Goal: Task Accomplishment & Management: Manage account settings

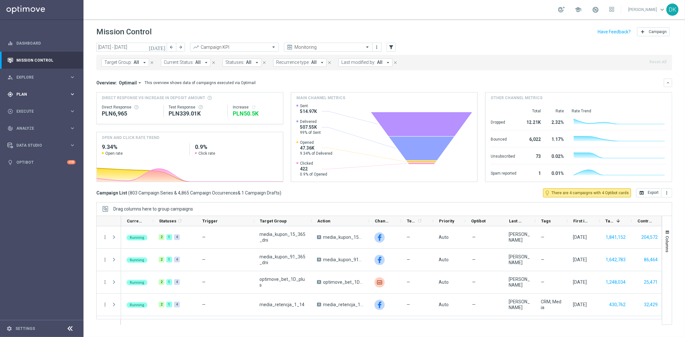
click at [53, 90] on div "gps_fixed Plan keyboard_arrow_right" at bounding box center [41, 94] width 83 height 17
click at [38, 106] on link "Target Groups" at bounding box center [42, 107] width 50 height 5
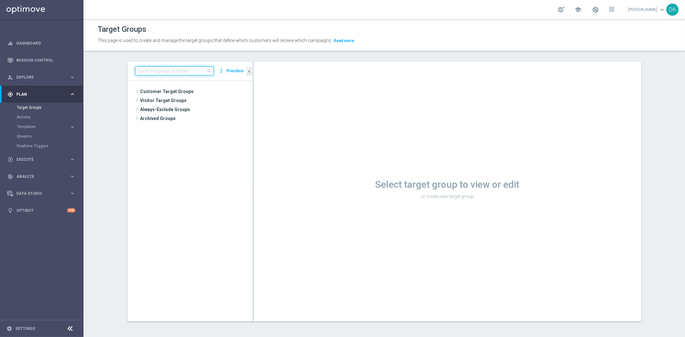
click at [182, 73] on input at bounding box center [174, 70] width 78 height 9
paste input "A_PREM_TARGET_CASHBACK_EP_20DO500_190825"
type input "A_PREM_TARGET_CASHBACK_EP_20DO500_190825"
click at [206, 119] on span "A_PREM_TARGET_CASHBACK_EP_20DO500_190825" at bounding box center [202, 118] width 72 height 5
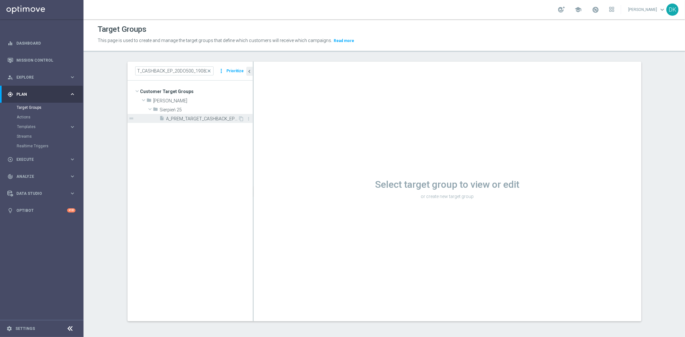
scroll to position [0, 0]
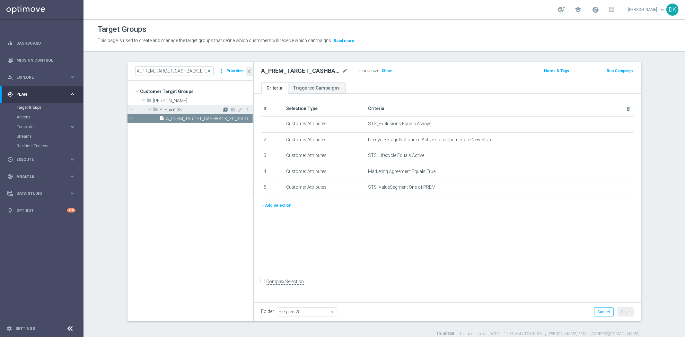
click at [223, 111] on icon "library_add" at bounding box center [225, 109] width 5 height 5
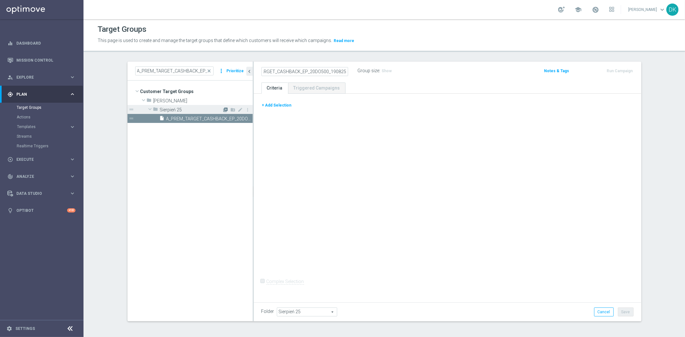
scroll to position [0, 33]
type input "A_PREM_TARGET_CASHBACK_EP_20DO500_190825_SMS"
click at [395, 237] on div "+ Add Selection Complex Selection Invalid Expression" at bounding box center [448, 197] width 388 height 207
click at [271, 105] on button "+ Add Selection" at bounding box center [276, 105] width 31 height 7
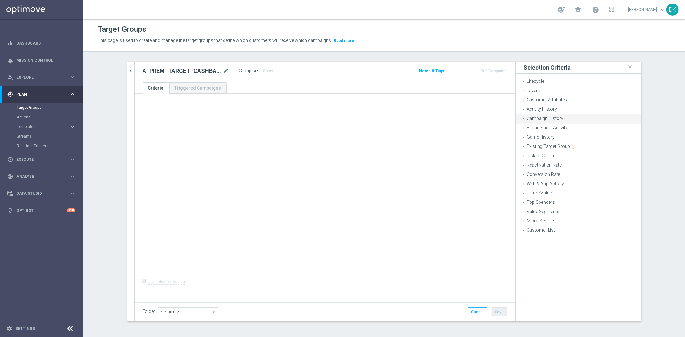
click at [538, 121] on div "Campaign History done" at bounding box center [578, 119] width 125 height 10
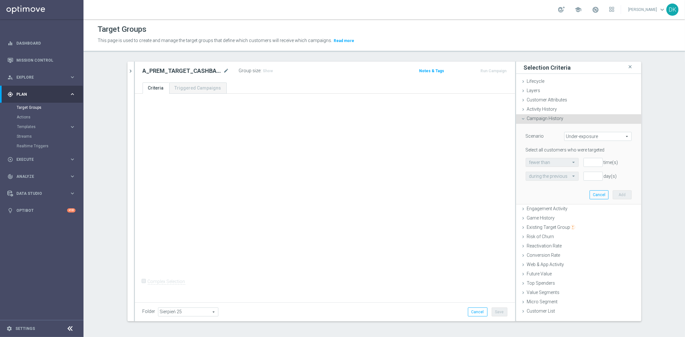
click at [576, 137] on span "Under-exposure" at bounding box center [598, 136] width 67 height 8
click at [583, 181] on span "Custom" at bounding box center [598, 179] width 60 height 5
type input "Custom"
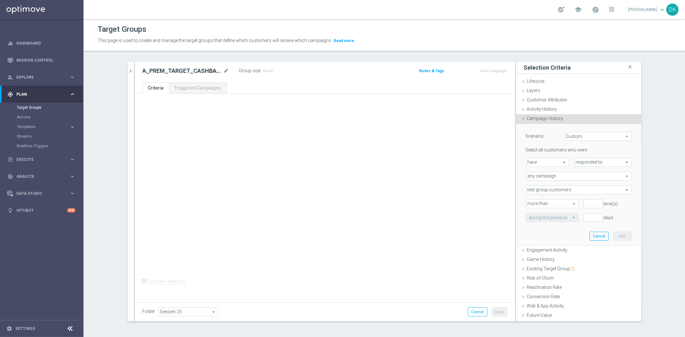
click at [590, 165] on span "responded to" at bounding box center [602, 162] width 57 height 8
click at [588, 179] on span "been targeted with" at bounding box center [603, 180] width 51 height 5
type input "been targeted with"
click at [567, 174] on span "any campaign" at bounding box center [578, 176] width 105 height 8
click at [547, 202] on span "one or more actions" at bounding box center [578, 202] width 99 height 5
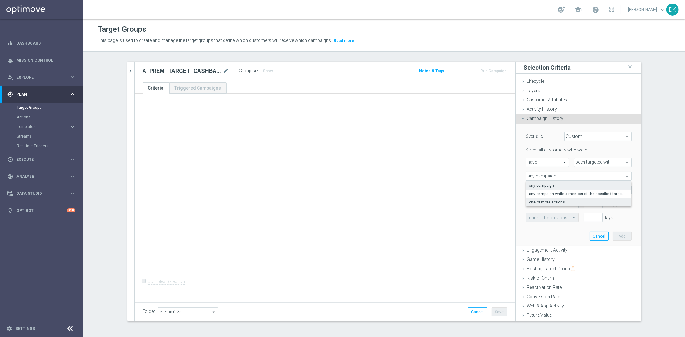
type input "one or more actions"
click at [553, 192] on span at bounding box center [578, 190] width 105 height 8
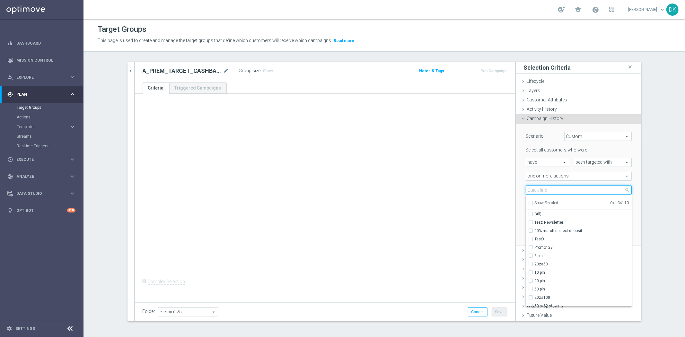
click at [553, 192] on input "search" at bounding box center [579, 190] width 106 height 9
paste input "A_PREM_TARGET_CASHBACK_EP_20DO500_190825"
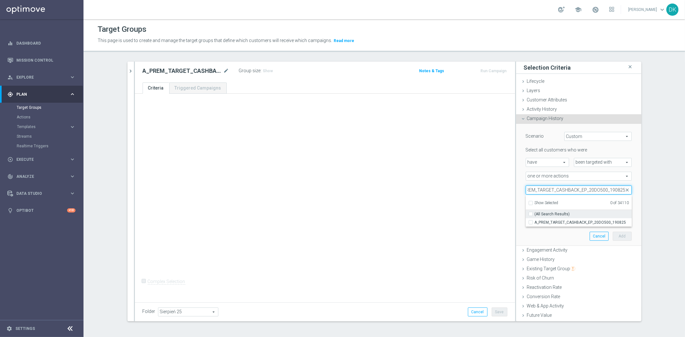
type input "A_PREM_TARGET_CASHBACK_EP_20DO500_190825"
click at [535, 213] on span "(All Search Results)" at bounding box center [552, 214] width 35 height 5
click at [534, 213] on input "(All Search Results)" at bounding box center [533, 214] width 4 height 4
checkbox input "true"
type input "A_PREM_TARGET_CASHBACK_EP_20DO500_190825"
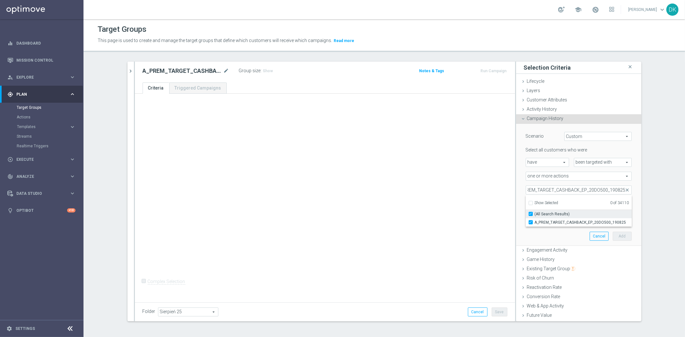
checkbox input "true"
click at [487, 217] on div "+ Add Selection Complex Selection Invalid Expression" at bounding box center [325, 197] width 380 height 207
click at [584, 205] on input "number" at bounding box center [593, 203] width 19 height 9
type input "0"
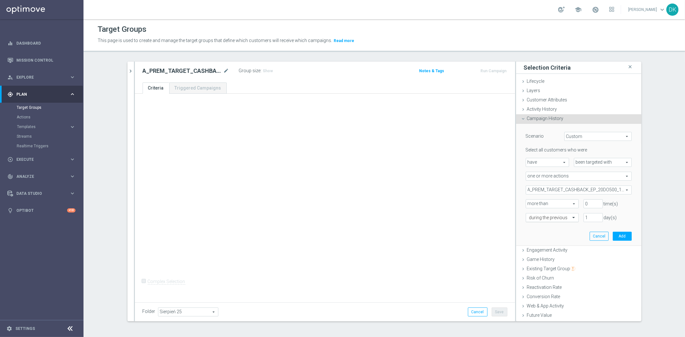
click at [553, 216] on input "text" at bounding box center [545, 218] width 33 height 6
drag, startPoint x: 550, startPoint y: 283, endPoint x: 567, endPoint y: 269, distance: 21.6
click at [551, 283] on div "in this range" at bounding box center [552, 283] width 46 height 10
click at [618, 231] on icon "[DATE]" at bounding box center [622, 232] width 17 height 6
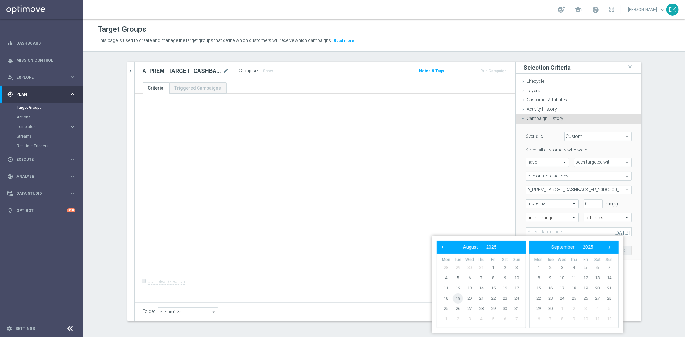
click at [458, 299] on span "19" at bounding box center [458, 299] width 10 height 10
click at [480, 298] on span "21" at bounding box center [481, 299] width 10 height 10
type input "[DATE] - [DATE]"
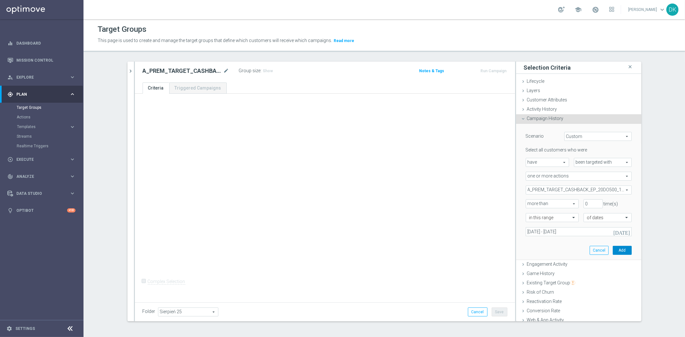
click at [613, 249] on button "Add" at bounding box center [622, 250] width 19 height 9
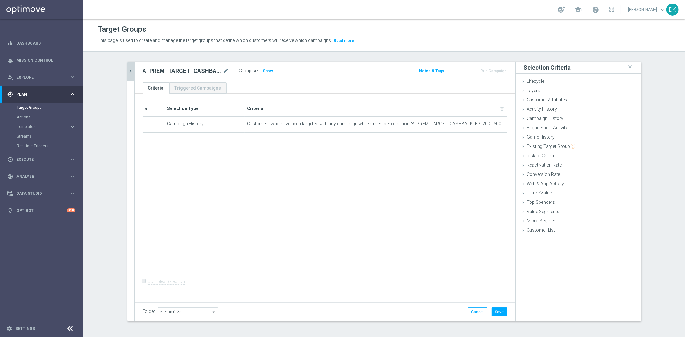
click at [128, 71] on icon "chevron_right" at bounding box center [131, 71] width 6 height 6
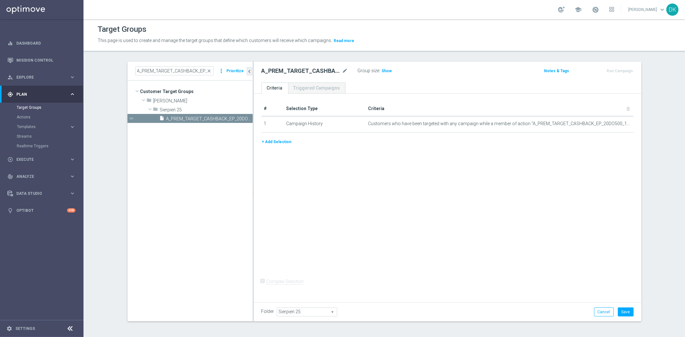
click at [279, 141] on button "+ Add Selection" at bounding box center [276, 141] width 31 height 7
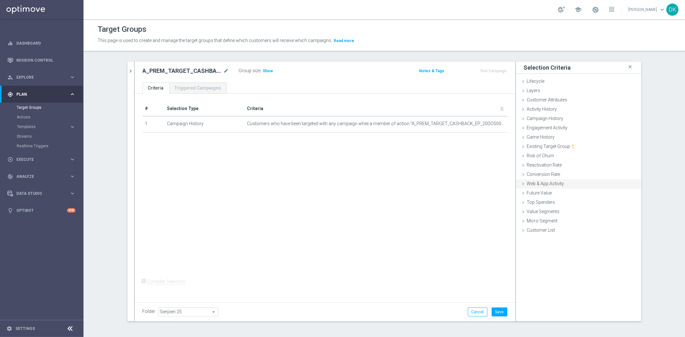
click at [553, 185] on span "Web & App Activity" at bounding box center [545, 183] width 37 height 5
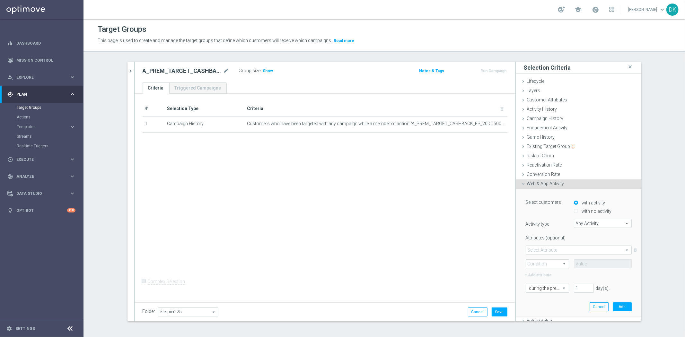
click at [574, 209] on input "with no activity" at bounding box center [576, 211] width 4 height 4
radio input "true"
click at [586, 225] on span "Any Activity" at bounding box center [602, 223] width 57 height 8
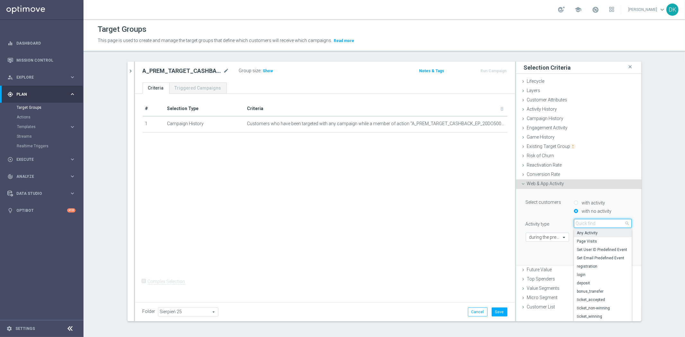
click at [586, 225] on input "search" at bounding box center [603, 223] width 58 height 9
type input "op"
click at [593, 232] on span "campaign_opt_in" at bounding box center [602, 233] width 51 height 5
type input "campaign_opt_in"
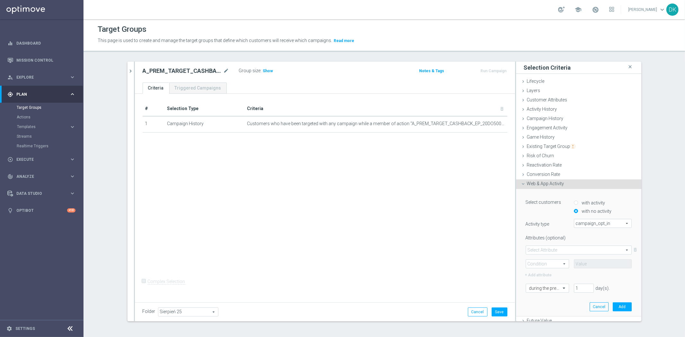
click at [553, 251] on span at bounding box center [578, 250] width 105 height 8
click at [548, 258] on span "campaign_id" at bounding box center [578, 259] width 99 height 5
type input "campaign_id"
click at [544, 264] on span at bounding box center [547, 264] width 43 height 8
click at [544, 271] on span "=" at bounding box center [547, 273] width 36 height 5
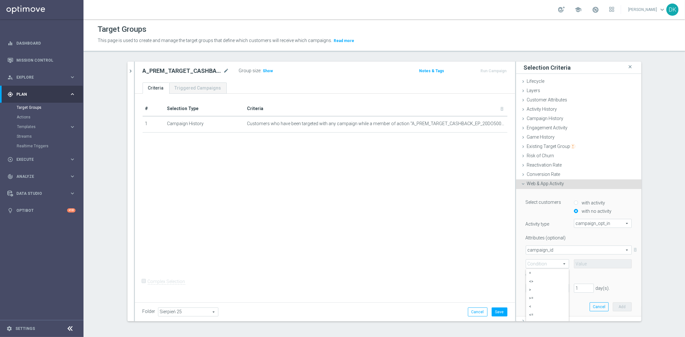
type input "="
click at [581, 264] on input at bounding box center [603, 264] width 58 height 9
paste input "168918"
type input "168918"
click at [546, 288] on input "text" at bounding box center [540, 289] width 23 height 6
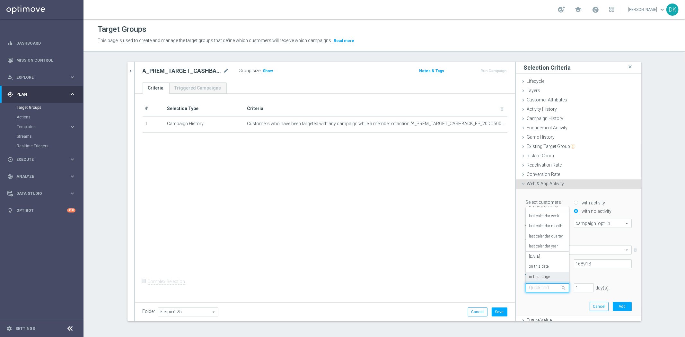
click at [542, 275] on label "in this range" at bounding box center [539, 277] width 21 height 5
click at [621, 303] on icon "[DATE]" at bounding box center [622, 302] width 17 height 6
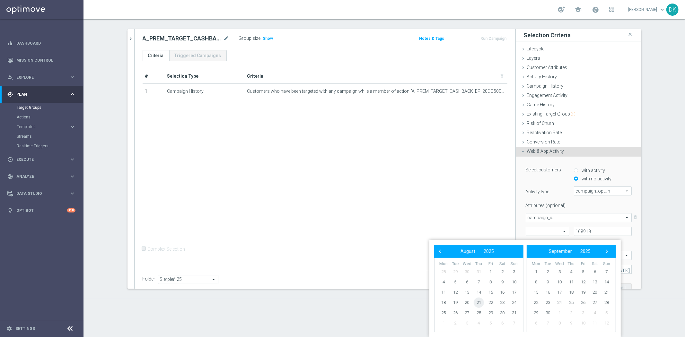
scroll to position [31, 0]
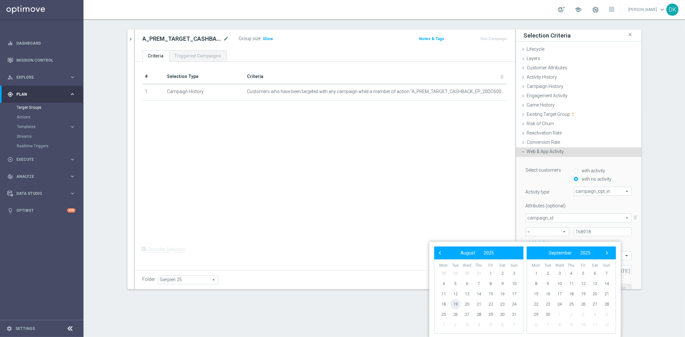
click at [457, 305] on span "19" at bounding box center [455, 304] width 10 height 10
click at [477, 305] on span "21" at bounding box center [479, 304] width 10 height 10
type input "[DATE] - [DATE]"
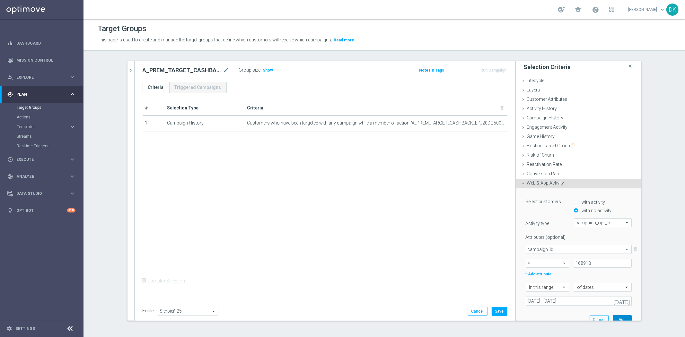
click at [617, 315] on button "Add" at bounding box center [622, 319] width 19 height 9
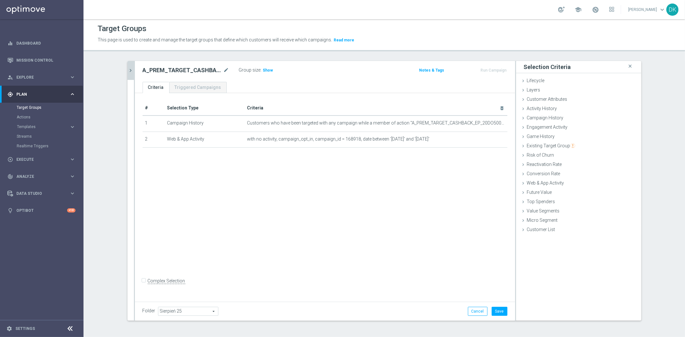
click at [128, 66] on button "chevron_right" at bounding box center [131, 70] width 6 height 19
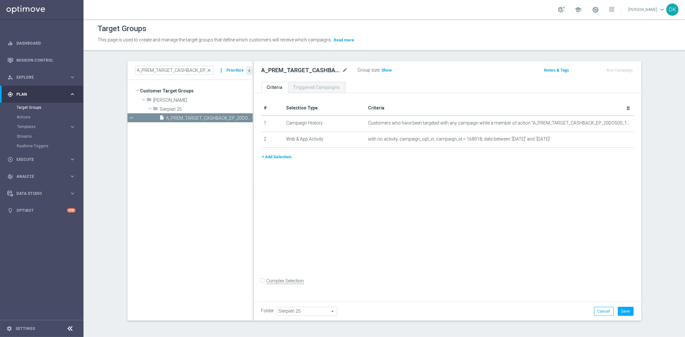
click at [267, 155] on button "+ Add Selection" at bounding box center [276, 157] width 31 height 7
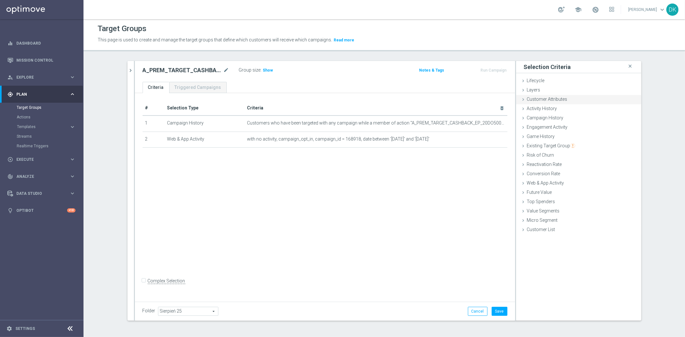
click at [560, 100] on span "Customer Attributes" at bounding box center [547, 99] width 40 height 5
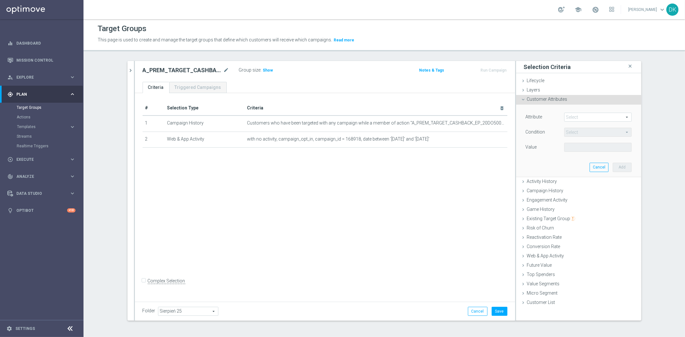
click at [583, 114] on span at bounding box center [598, 117] width 67 height 8
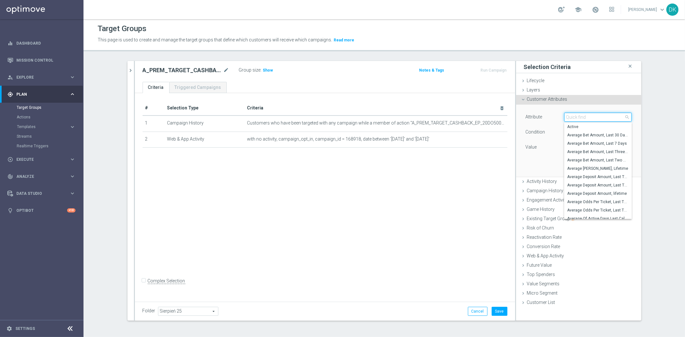
click at [584, 120] on input "search" at bounding box center [597, 117] width 67 height 9
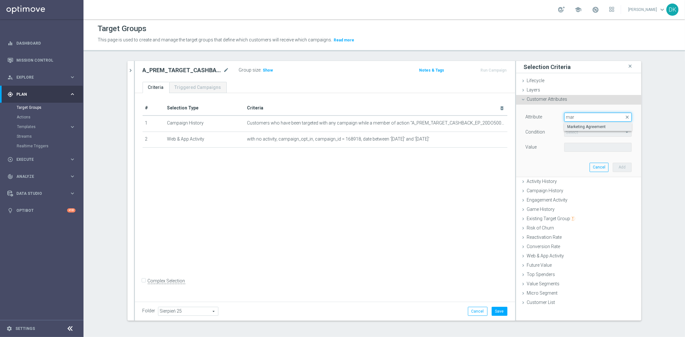
type input "mar"
click at [600, 126] on span "Marketing Agreement" at bounding box center [598, 126] width 61 height 5
type input "Marketing Agreement"
type input "Equals"
click at [587, 149] on span at bounding box center [598, 147] width 67 height 8
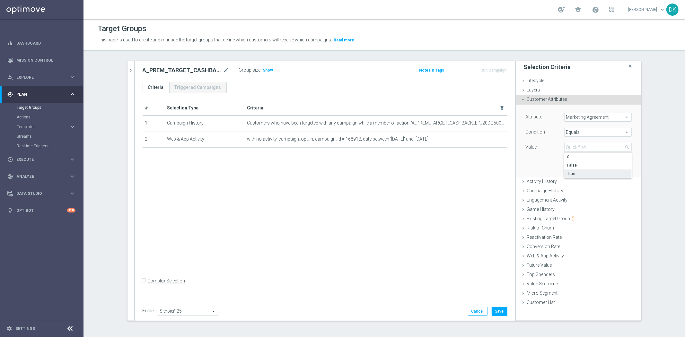
click at [580, 172] on span "True" at bounding box center [598, 173] width 61 height 5
type input "True"
click at [624, 166] on button "Add" at bounding box center [622, 167] width 19 height 9
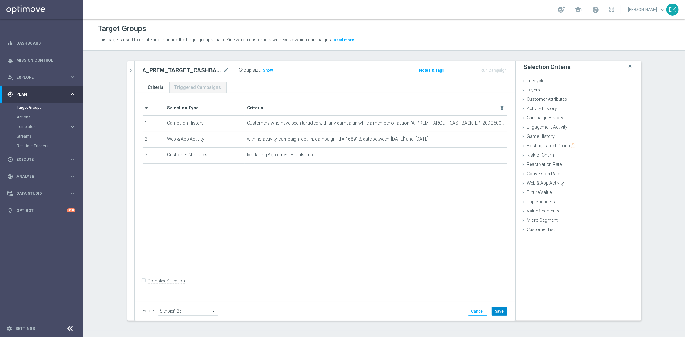
click at [495, 313] on button "Save" at bounding box center [500, 311] width 16 height 9
click at [128, 67] on icon "chevron_right" at bounding box center [131, 70] width 6 height 6
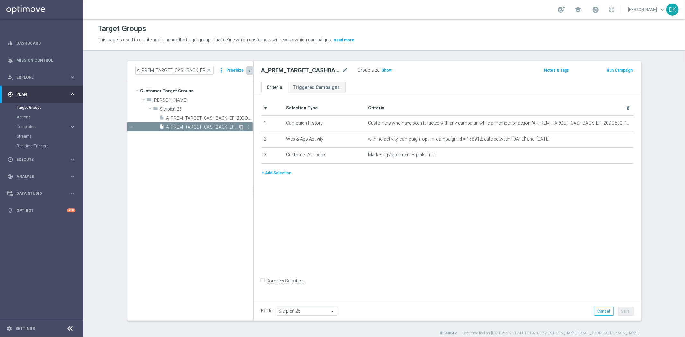
click at [239, 128] on icon "content_copy" at bounding box center [241, 127] width 5 height 5
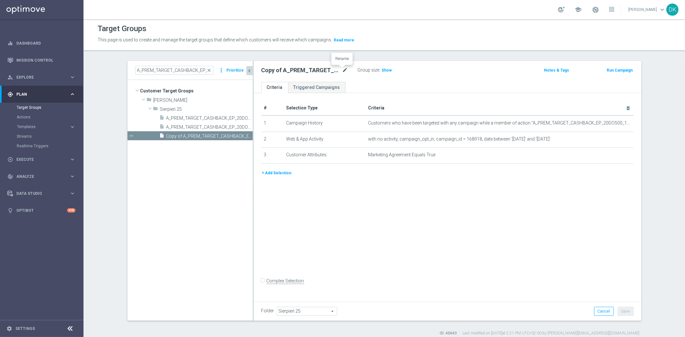
click at [344, 70] on icon "mode_edit" at bounding box center [345, 70] width 6 height 8
type input "A_PEXTRA_TARGET_CASHBACK_EP_20DO1000_190825_SMS"
click at [503, 239] on div "# Selection Type Criteria delete_forever 1 Campaign History Customers who have …" at bounding box center [448, 196] width 388 height 207
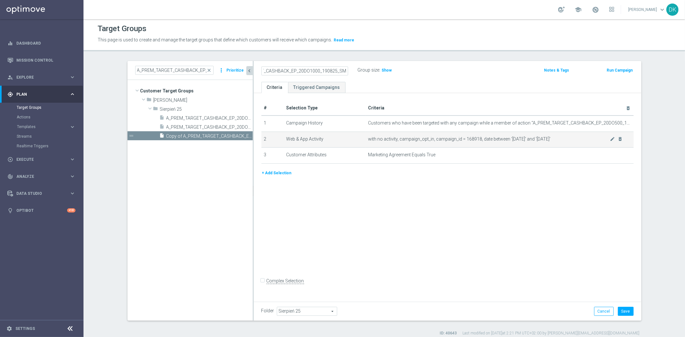
scroll to position [0, 0]
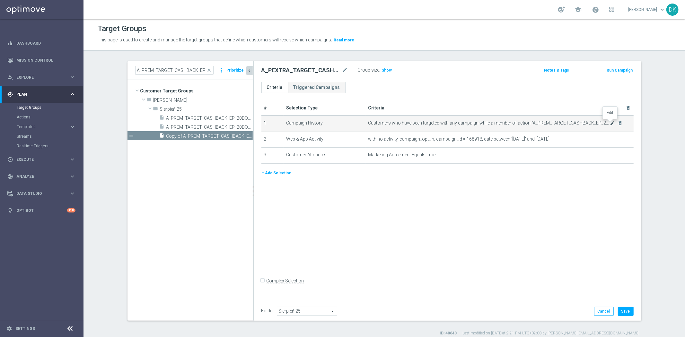
click at [610, 124] on icon "mode_edit" at bounding box center [612, 123] width 5 height 5
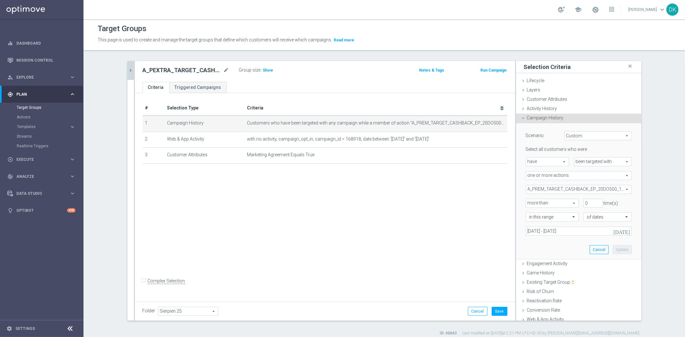
click at [571, 190] on span "A_PREM_TARGET_CASHBACK_EP_20DO500_190825" at bounding box center [578, 189] width 105 height 8
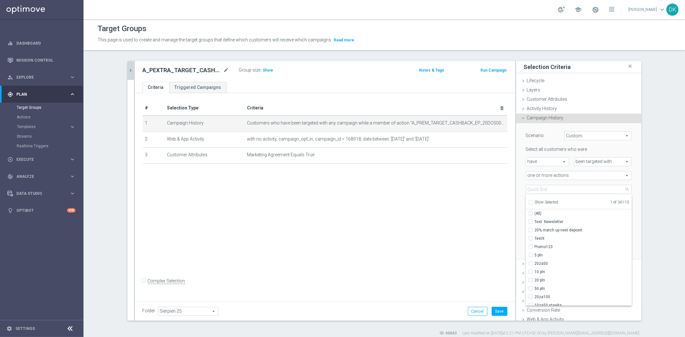
click at [535, 204] on span "Show Selected" at bounding box center [547, 202] width 24 height 4
click at [533, 204] on input "Show Selected" at bounding box center [530, 203] width 4 height 4
checkbox input "true"
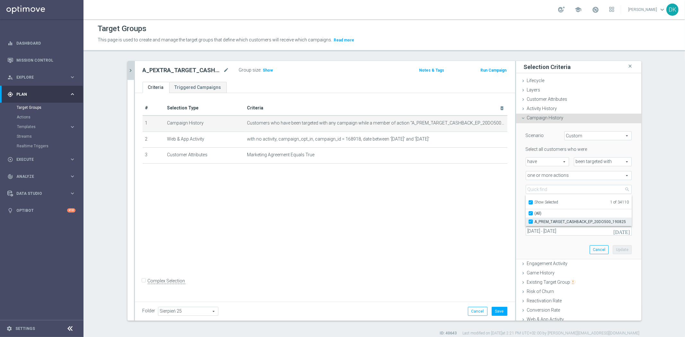
click at [535, 222] on span "A_PREM_TARGET_CASHBACK_EP_20DO500_190825" at bounding box center [583, 221] width 97 height 5
click at [534, 222] on input "A_PREM_TARGET_CASHBACK_EP_20DO500_190825" at bounding box center [533, 222] width 4 height 4
checkbox input "false"
type input "Select Action"
checkbox input "false"
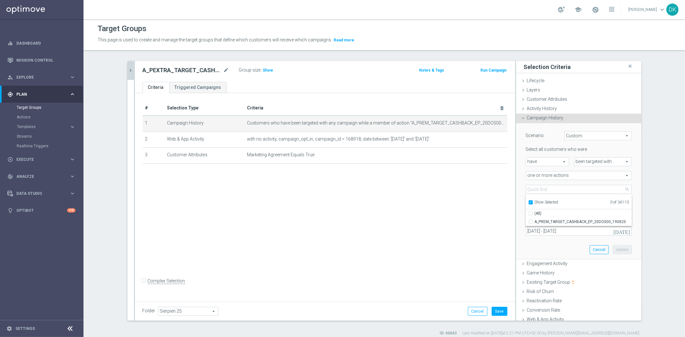
click at [529, 203] on input "Show Selected" at bounding box center [530, 203] width 4 height 4
checkbox input "false"
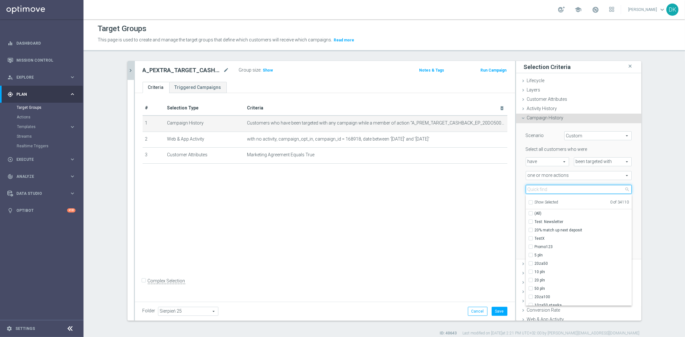
click at [546, 188] on input "search" at bounding box center [579, 189] width 106 height 9
paste input "A_PEXTRA_TARGET_CASHBACK_EP_20DO1000_190825"
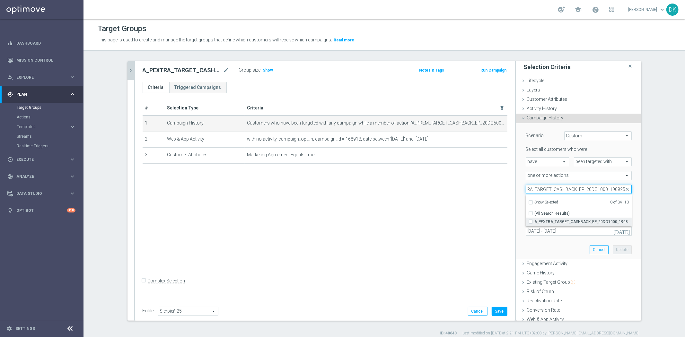
type input "A_PEXTRA_TARGET_CASHBACK_EP_20DO1000_190825"
click at [544, 218] on label "A_PEXTRA_TARGET_CASHBACK_EP_20DO1000_190825" at bounding box center [583, 222] width 97 height 8
click at [535, 220] on input "A_PEXTRA_TARGET_CASHBACK_EP_20DO1000_190825" at bounding box center [533, 222] width 4 height 4
checkbox input "true"
type input "A_PEXTRA_TARGET_CASHBACK_EP_20DO1000_190825"
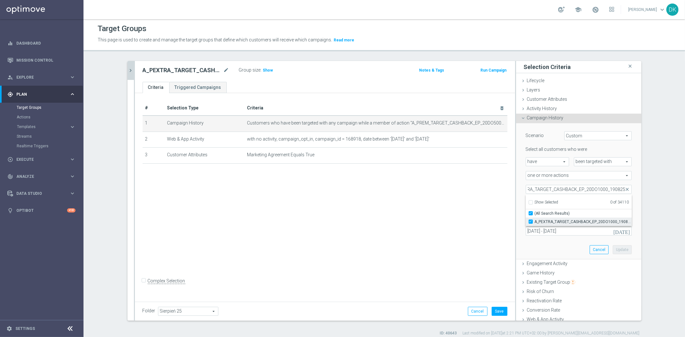
checkbox input "true"
click at [460, 226] on div "# Selection Type Criteria delete_forever 1 Campaign History Customers who have …" at bounding box center [325, 196] width 380 height 207
click at [616, 249] on button "Update" at bounding box center [622, 249] width 19 height 9
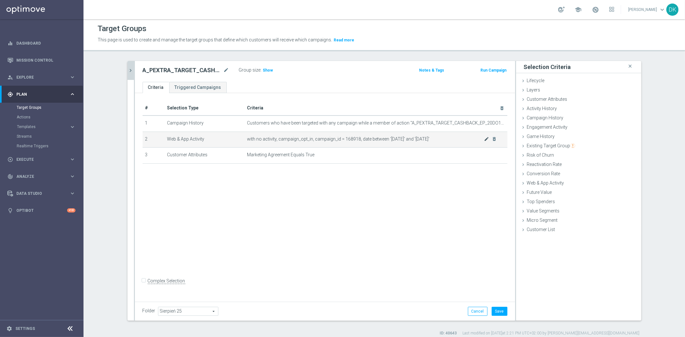
click at [484, 137] on div at bounding box center [484, 136] width 6 height 3
click at [484, 139] on icon "mode_edit" at bounding box center [486, 139] width 5 height 5
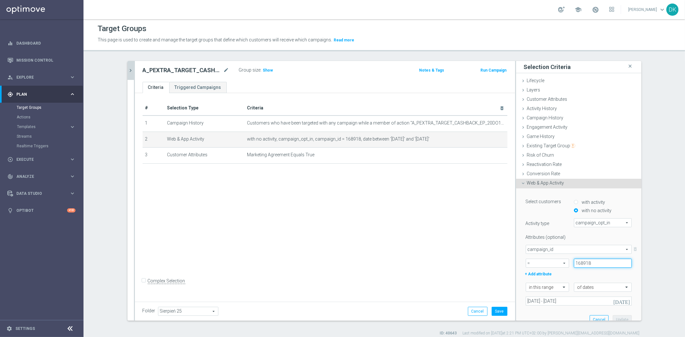
click at [598, 262] on input "168918" at bounding box center [603, 263] width 58 height 9
paste input "9"
type input "168919"
click at [614, 318] on button "Update" at bounding box center [622, 319] width 19 height 9
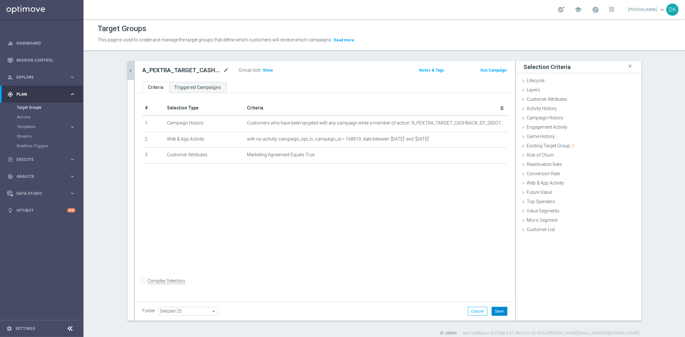
click at [498, 307] on button "Save" at bounding box center [500, 311] width 16 height 9
click at [130, 70] on icon "chevron_right" at bounding box center [131, 70] width 6 height 6
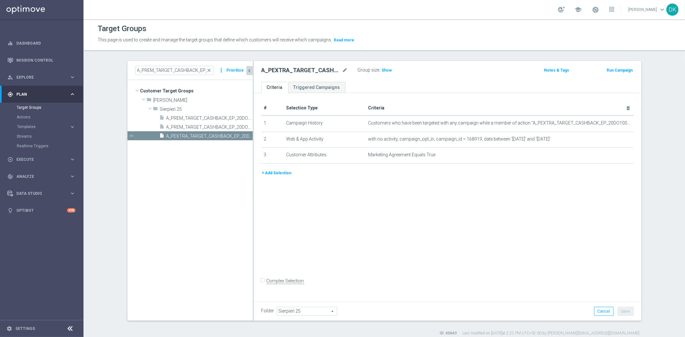
click at [380, 67] on label ":" at bounding box center [380, 69] width 1 height 5
click at [381, 67] on h3 "Show" at bounding box center [387, 70] width 12 height 7
click at [185, 125] on span "A_PREM_TARGET_CASHBACK_EP_20DO500_190825_SMS" at bounding box center [202, 127] width 72 height 5
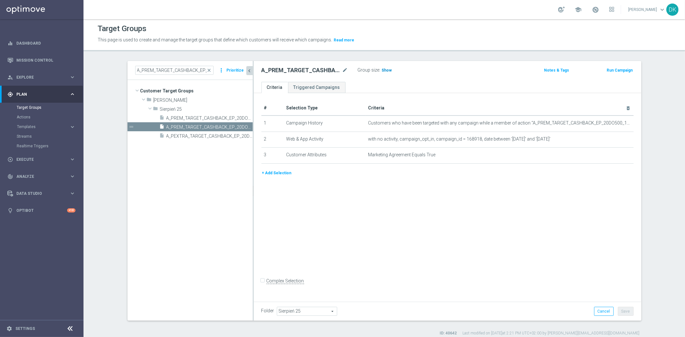
click at [382, 68] on span "Show" at bounding box center [387, 70] width 10 height 4
drag, startPoint x: 213, startPoint y: 170, endPoint x: 208, endPoint y: 171, distance: 5.6
click at [213, 170] on tree-viewport "Customer Target Groups library_add create_new_folder folder" at bounding box center [190, 200] width 125 height 241
click at [45, 156] on div "play_circle_outline Execute keyboard_arrow_right" at bounding box center [41, 159] width 83 height 17
click at [42, 124] on link "Campaign Builder" at bounding box center [42, 124] width 50 height 5
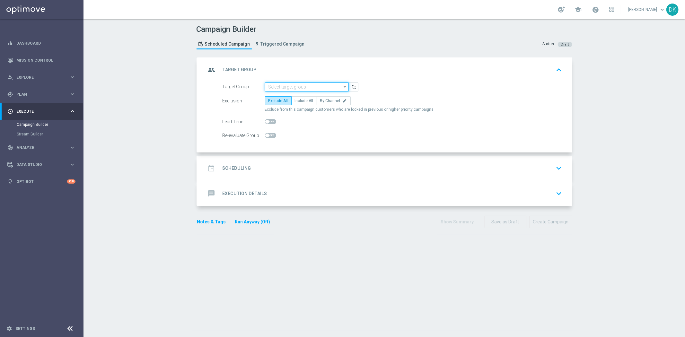
click at [278, 89] on input at bounding box center [307, 87] width 84 height 9
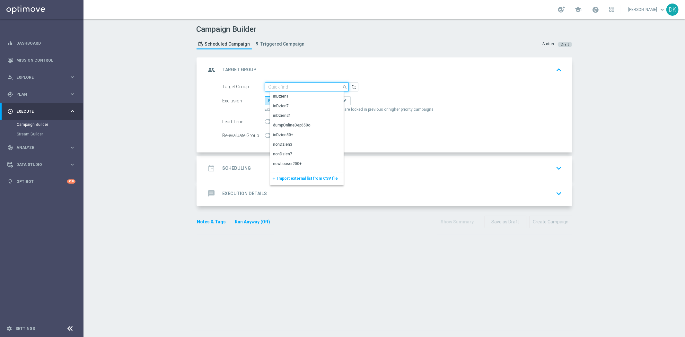
paste input "A_PREM_TARGET_CASHBACK_EP_20DO500_190825_SMS"
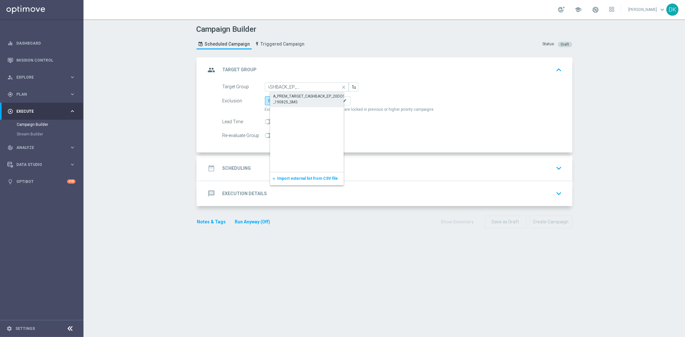
click at [301, 98] on div "A_PREM_TARGET_CASHBACK_EP_20DO500_190825_SMS" at bounding box center [312, 99] width 78 height 12
type input "A_PREM_TARGET_CASHBACK_EP_20DO500_190825_SMS"
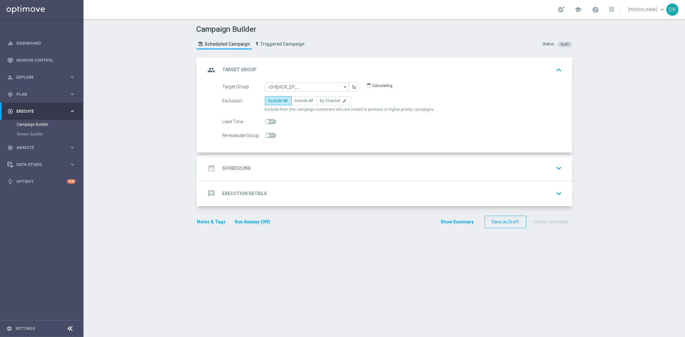
scroll to position [0, 0]
click at [305, 102] on span "Include All" at bounding box center [304, 101] width 19 height 4
click at [299, 102] on input "Include All" at bounding box center [297, 102] width 4 height 4
radio input "true"
click at [271, 136] on span at bounding box center [270, 135] width 11 height 5
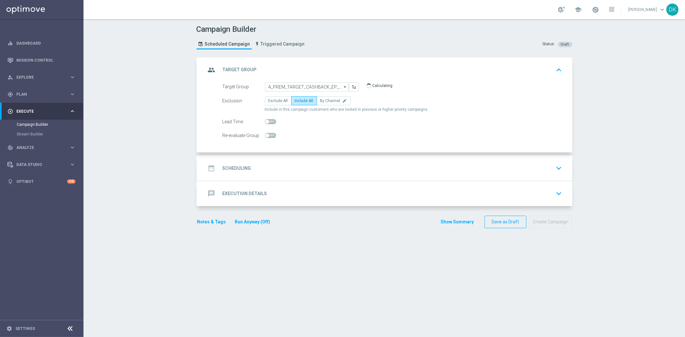
click at [271, 136] on input "checkbox" at bounding box center [270, 135] width 11 height 5
checkbox input "true"
drag, startPoint x: 265, startPoint y: 175, endPoint x: 268, endPoint y: 171, distance: 5.3
click at [266, 175] on div "date_range Scheduling keyboard_arrow_down" at bounding box center [385, 168] width 374 height 25
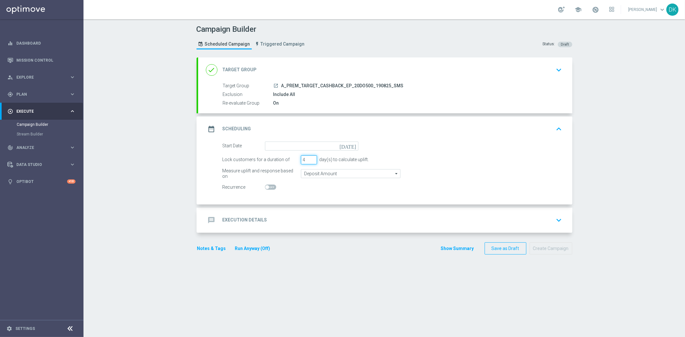
click at [308, 159] on input "4" at bounding box center [309, 159] width 16 height 9
click at [308, 159] on input "5" at bounding box center [309, 159] width 16 height 9
click at [310, 162] on input "4" at bounding box center [309, 159] width 16 height 9
click at [310, 162] on input "3" at bounding box center [309, 159] width 16 height 9
click at [310, 162] on input "2" at bounding box center [309, 159] width 16 height 9
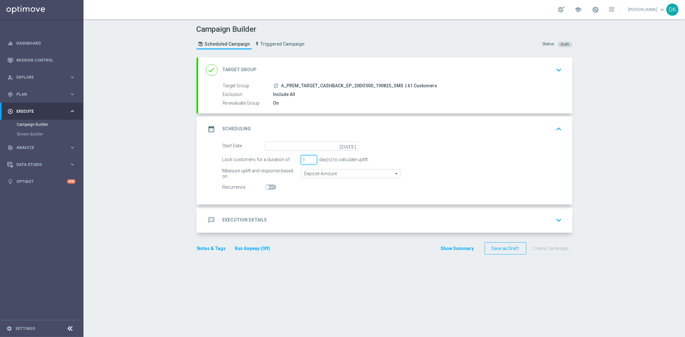
click at [310, 162] on input "1" at bounding box center [309, 159] width 16 height 9
click at [310, 162] on input "0" at bounding box center [309, 159] width 16 height 9
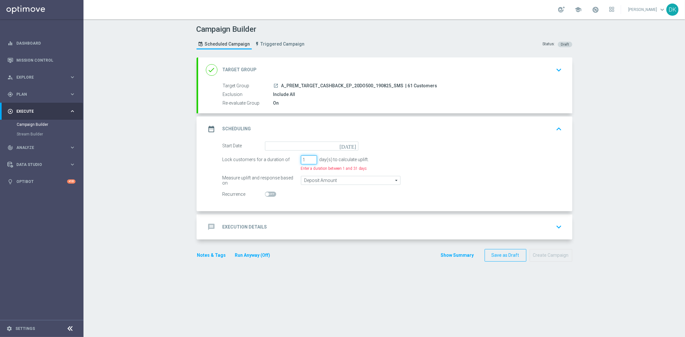
type input "1"
click at [309, 158] on input "1" at bounding box center [309, 159] width 16 height 9
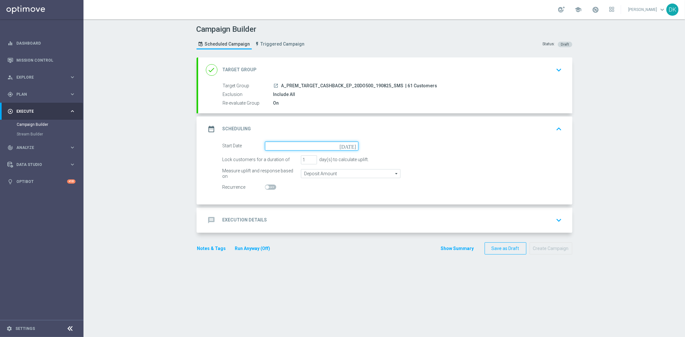
click at [309, 148] on input at bounding box center [311, 146] width 93 height 9
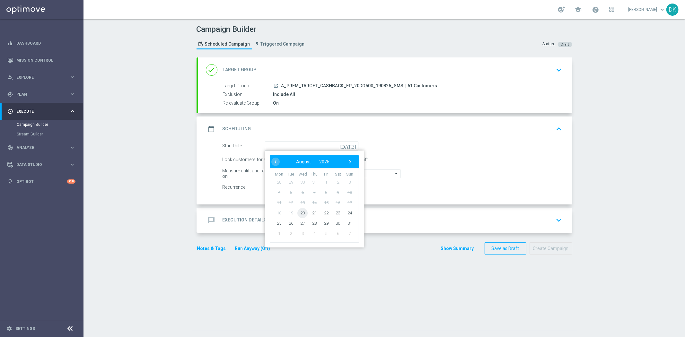
click at [299, 211] on span "20" at bounding box center [302, 213] width 10 height 10
type input "[DATE]"
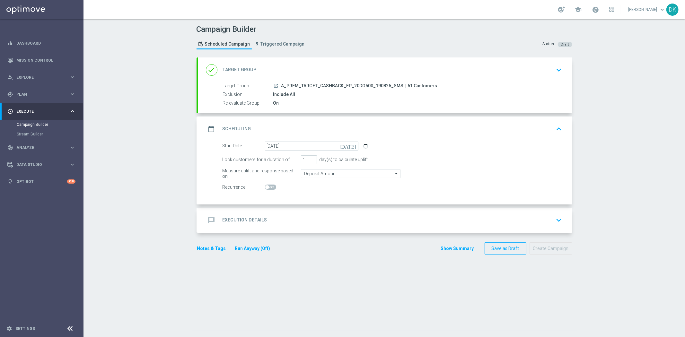
click at [294, 220] on div "message Execution Details keyboard_arrow_down" at bounding box center [385, 220] width 359 height 12
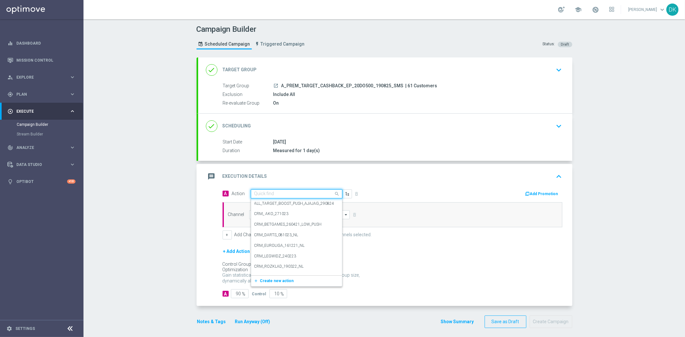
click at [299, 194] on input "text" at bounding box center [290, 193] width 72 height 5
click at [288, 281] on button "add_new Create new action" at bounding box center [295, 281] width 89 height 7
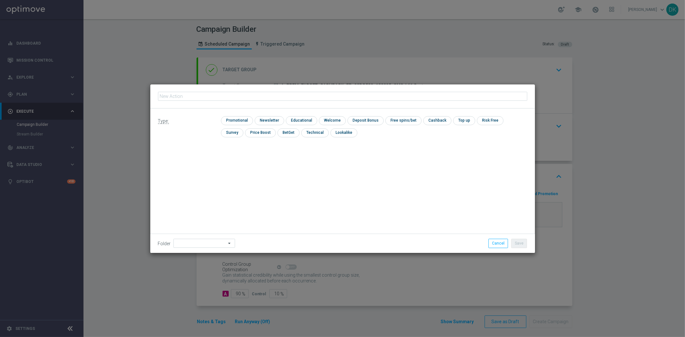
type input "A_PREM_TARGET_CASHBACK_EP_20DO500_190825_SMS"
click at [248, 119] on input "checkbox" at bounding box center [236, 120] width 31 height 9
checkbox input "true"
drag, startPoint x: 518, startPoint y: 244, endPoint x: 486, endPoint y: 243, distance: 32.1
click at [518, 244] on button "Save" at bounding box center [519, 243] width 16 height 9
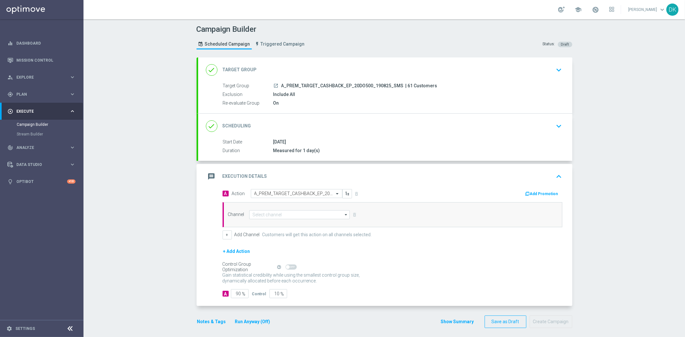
click at [296, 220] on div "Channel arrow_drop_down Drag here to set row groups Drag here to set column lab…" at bounding box center [393, 214] width 340 height 25
click at [297, 217] on input at bounding box center [299, 214] width 101 height 9
click at [294, 226] on div "SMS" at bounding box center [304, 224] width 101 height 9
type input "SMS"
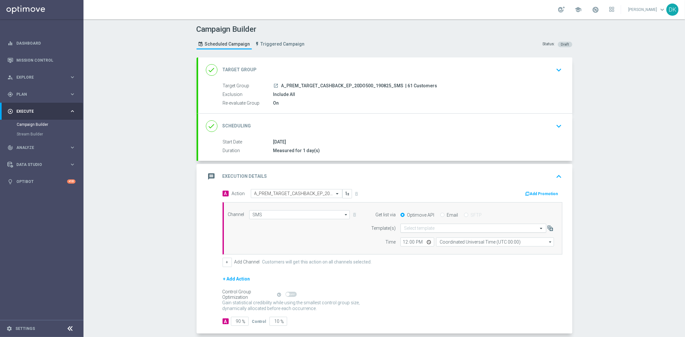
click at [413, 228] on input "text" at bounding box center [467, 228] width 126 height 5
paste input "A_PREM_TARGET_CASHBACK_EP_20DO500_190825_SMS"
click at [412, 240] on label "A_PREM_TARGET_CASHBACK_EP_20DO500_190825_SMS" at bounding box center [455, 237] width 102 height 5
type input "A_PREM_TARGET_CASHBACK_EP_20DO500_190825_SMS"
click at [402, 242] on input "12:00" at bounding box center [418, 242] width 34 height 9
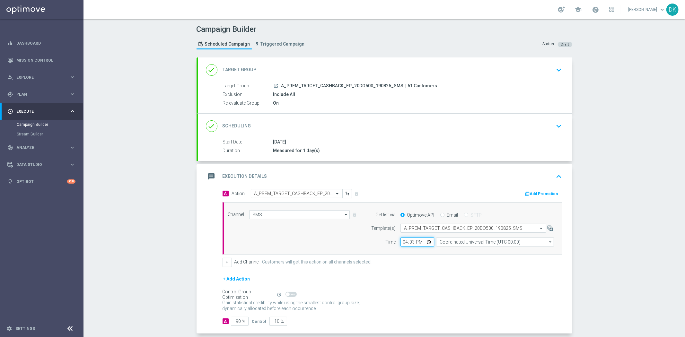
type input "16:30"
click at [492, 241] on input "Coordinated Universal Time (UTC 00:00)" at bounding box center [495, 242] width 118 height 9
click at [478, 256] on div "Central European Time ([GEOGRAPHIC_DATA]) (UTC +02:00)" at bounding box center [495, 287] width 108 height 81
click at [480, 254] on div "Central European Time ([GEOGRAPHIC_DATA]) (UTC +02:00)" at bounding box center [497, 252] width 105 height 6
type input "Central European Time ([GEOGRAPHIC_DATA]) (UTC +02:00)"
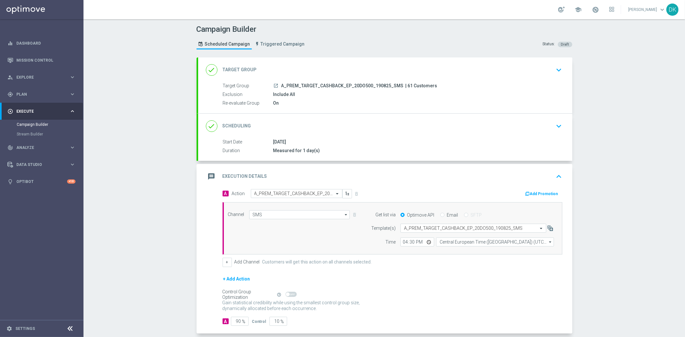
click at [460, 285] on div "+ Add Action" at bounding box center [393, 283] width 340 height 16
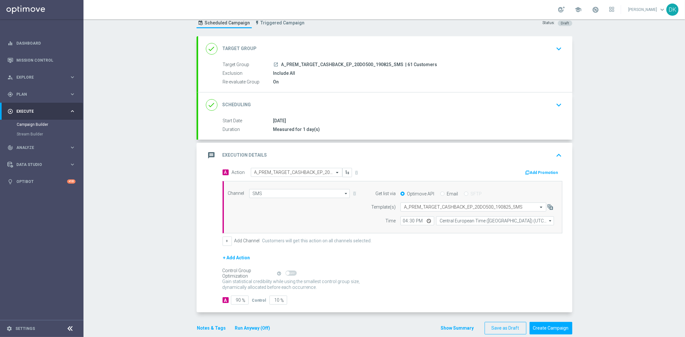
scroll to position [31, 0]
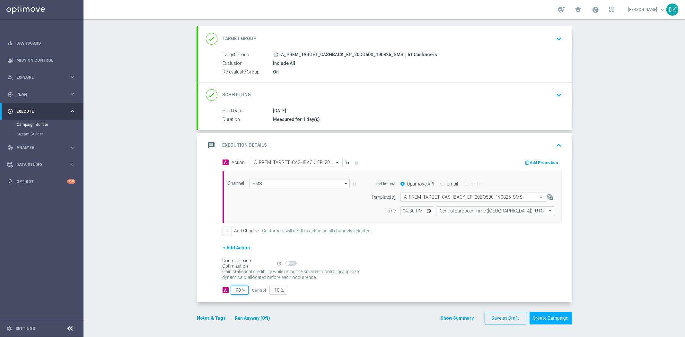
drag, startPoint x: 235, startPoint y: 291, endPoint x: 308, endPoint y: 290, distance: 72.9
click at [289, 290] on div "A 90 % Control 10 %" at bounding box center [393, 290] width 340 height 9
type input "98"
type input "2"
type input "98"
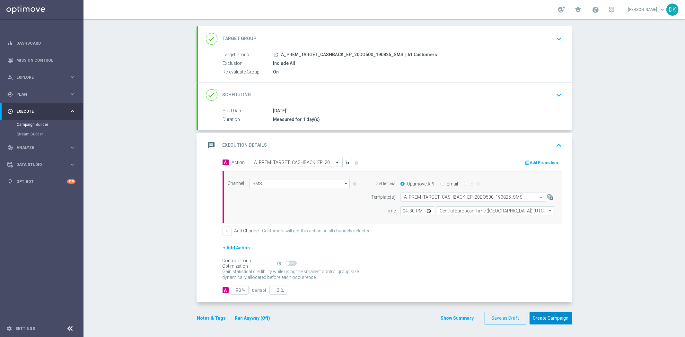
click at [544, 321] on button "Create Campaign" at bounding box center [551, 318] width 43 height 13
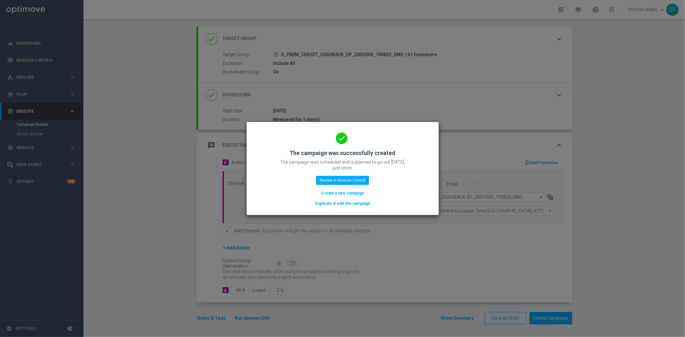
click at [355, 193] on button "Create a new campaign" at bounding box center [343, 193] width 44 height 7
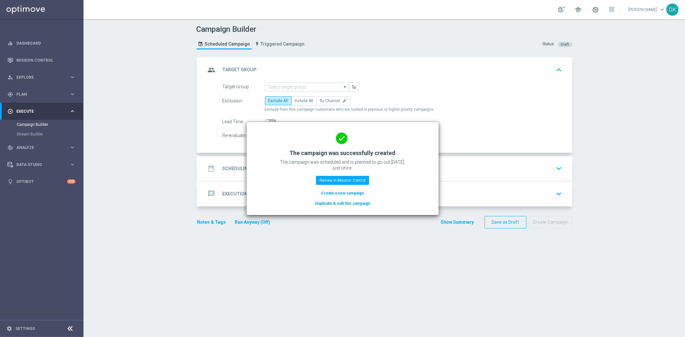
scroll to position [0, 0]
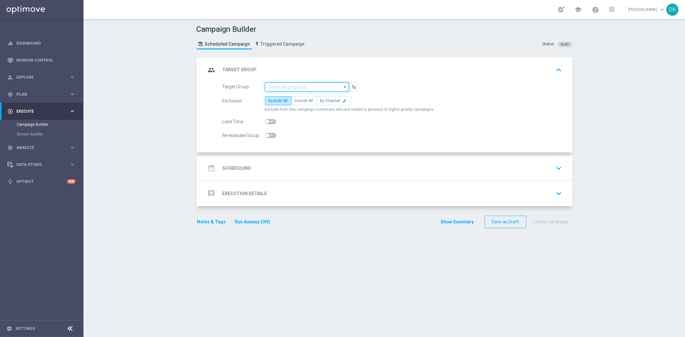
click at [300, 87] on input at bounding box center [307, 87] width 84 height 9
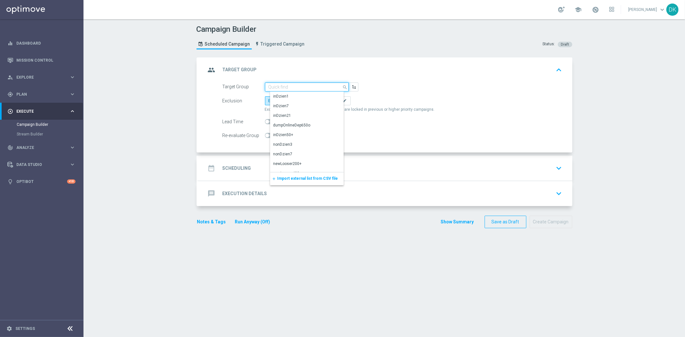
paste input "A_PEXTRA_TARGET_CASHBACK_EP_20DO1000_190825_SMS"
click at [296, 97] on div "A_PEXTRA_TARGET_CASHBACK_EP_20DO1000_190825_SMS" at bounding box center [312, 99] width 78 height 12
type input "A_PEXTRA_TARGET_CASHBACK_EP_20DO1000_190825_SMS"
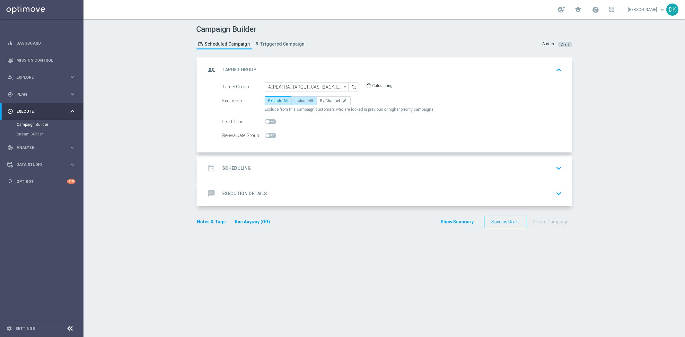
click at [302, 97] on label "Include All" at bounding box center [304, 100] width 26 height 9
click at [299, 100] on input "Include All" at bounding box center [297, 102] width 4 height 4
radio input "true"
click at [268, 134] on span at bounding box center [270, 135] width 11 height 5
click at [268, 134] on input "checkbox" at bounding box center [270, 135] width 11 height 5
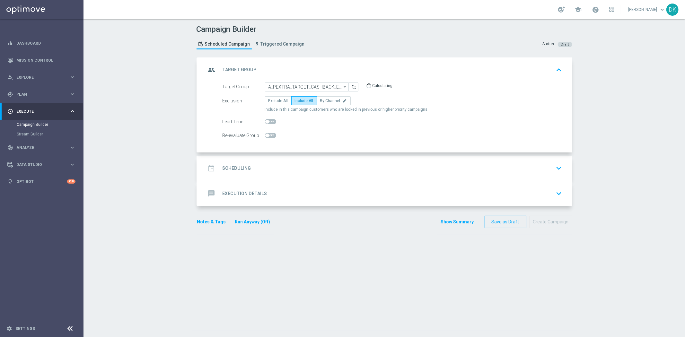
checkbox input "true"
click at [266, 169] on div "date_range Scheduling keyboard_arrow_down" at bounding box center [385, 168] width 359 height 12
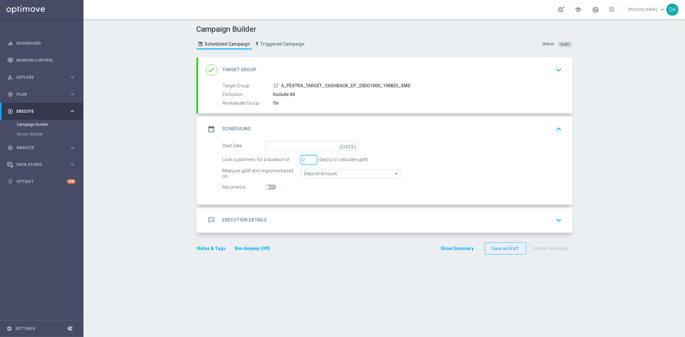
click at [307, 162] on input "2" at bounding box center [309, 159] width 16 height 9
type input "1"
click at [307, 162] on input "1" at bounding box center [309, 159] width 16 height 9
click at [310, 146] on input at bounding box center [311, 146] width 93 height 9
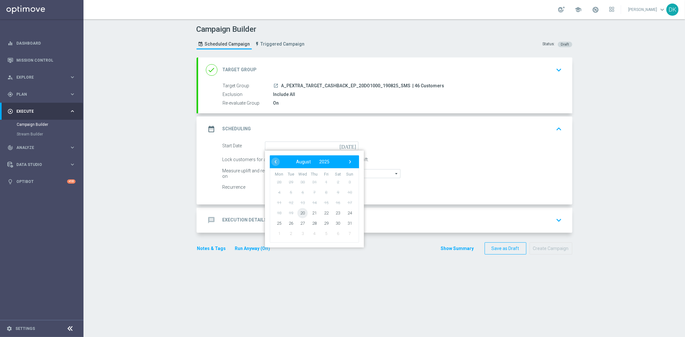
click at [302, 214] on span "20" at bounding box center [302, 213] width 10 height 10
type input "[DATE]"
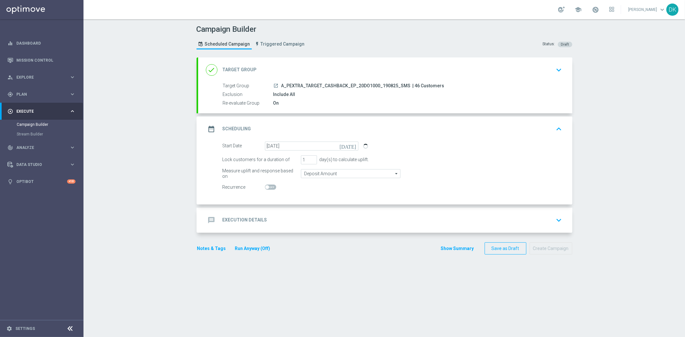
click at [301, 221] on div "message Execution Details keyboard_arrow_down" at bounding box center [385, 220] width 359 height 12
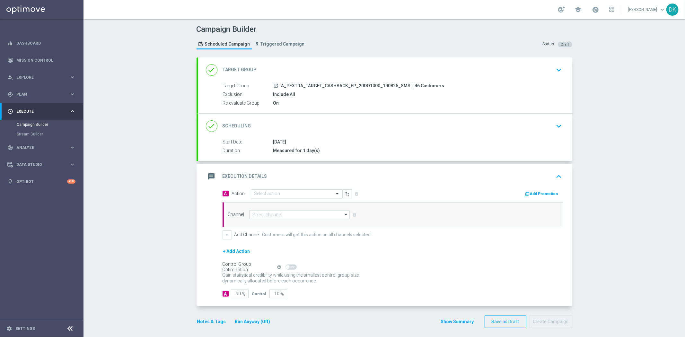
click at [278, 196] on input "text" at bounding box center [290, 193] width 72 height 5
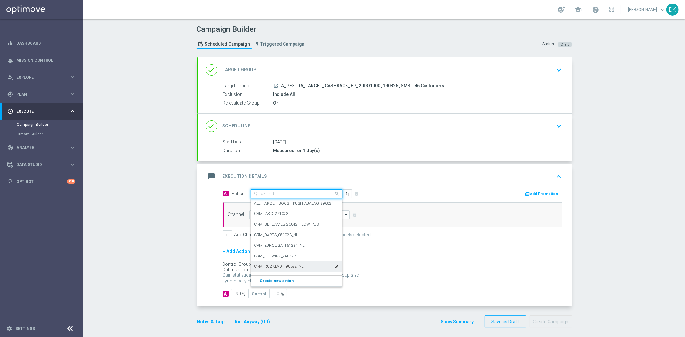
click at [279, 281] on span "Create new action" at bounding box center [277, 281] width 34 height 4
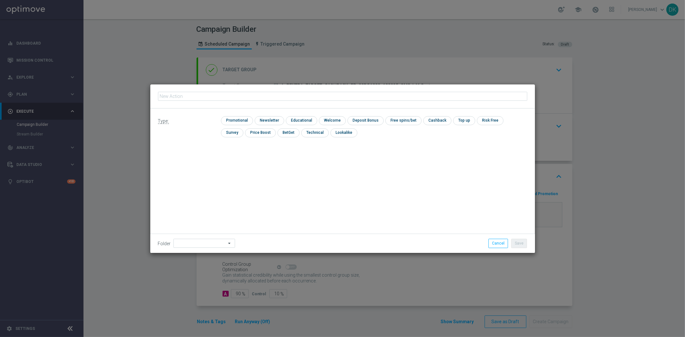
type input "A_PEXTRA_TARGET_CASHBACK_EP_20DO1000_190825_SMS"
click at [240, 119] on input "checkbox" at bounding box center [236, 120] width 31 height 9
checkbox input "true"
click at [527, 247] on button "Save" at bounding box center [519, 243] width 16 height 9
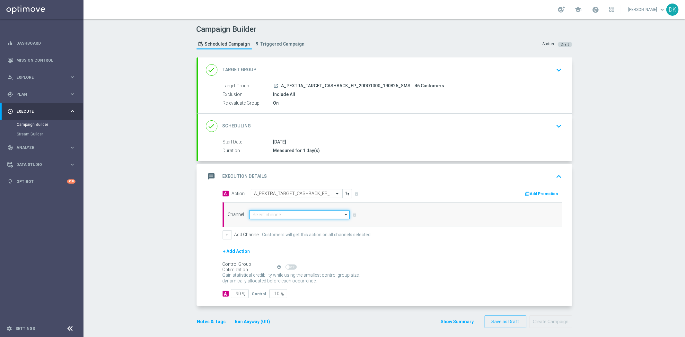
click at [287, 217] on input at bounding box center [299, 214] width 101 height 9
click at [284, 226] on div "SMS" at bounding box center [304, 225] width 101 height 10
type input "SMS"
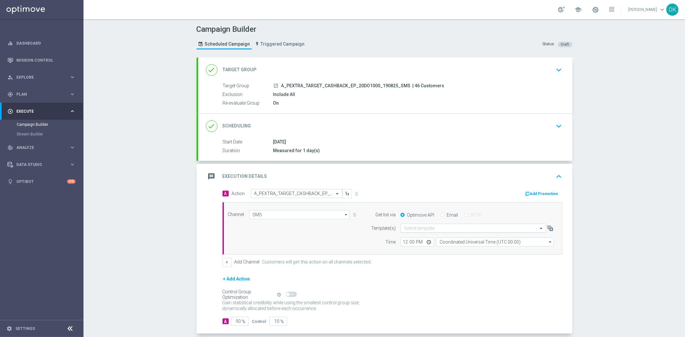
click at [414, 230] on input "text" at bounding box center [467, 228] width 126 height 5
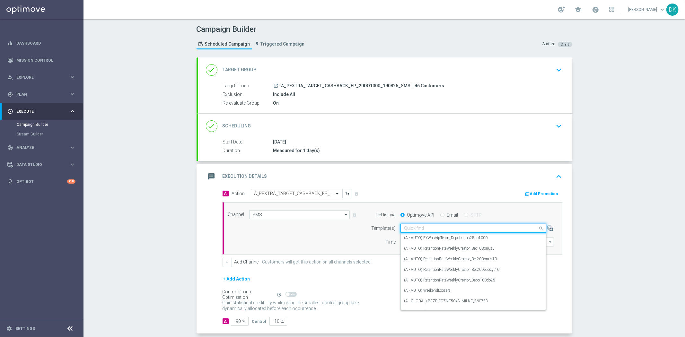
paste input "A_PEXTRA_TARGET_CASHBACK_EP_20DO1000_190825_SMS"
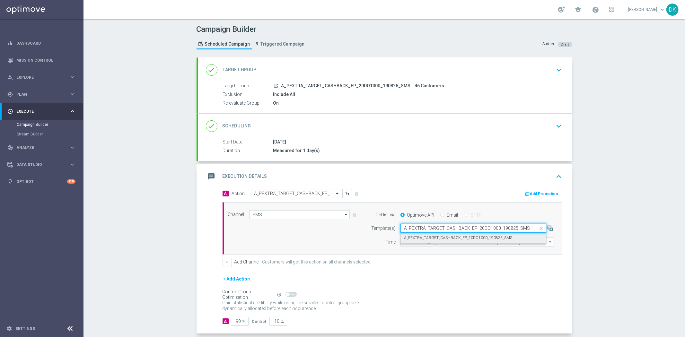
click at [423, 237] on label "A_PEXTRA_TARGET_CASHBACK_EP_20DO1000_190825_SMS" at bounding box center [458, 237] width 108 height 5
type input "A_PEXTRA_TARGET_CASHBACK_EP_20DO1000_190825_SMS"
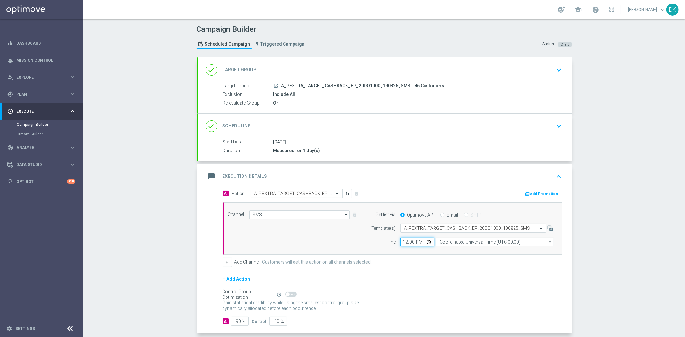
click at [402, 243] on input "12:00" at bounding box center [418, 242] width 34 height 9
type input "16:30"
click at [479, 245] on input "Coordinated Universal Time (UTC 00:00)" at bounding box center [495, 242] width 118 height 9
click at [479, 254] on div "Central European Time ([GEOGRAPHIC_DATA]) (UTC +02:00)" at bounding box center [497, 252] width 105 height 6
type input "Central European Time ([GEOGRAPHIC_DATA]) (UTC +02:00)"
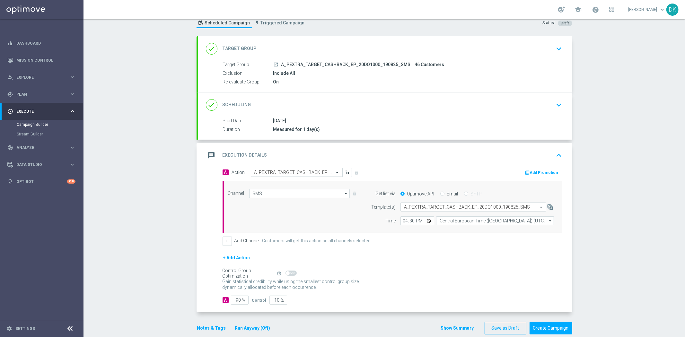
scroll to position [31, 0]
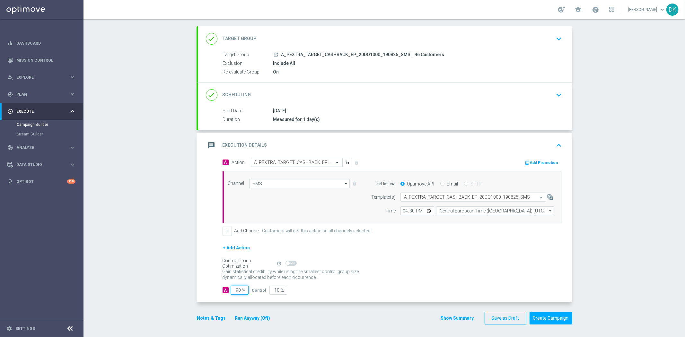
drag, startPoint x: 235, startPoint y: 291, endPoint x: 355, endPoint y: 291, distance: 119.5
click at [280, 289] on div "A 90 % Control 10 %" at bounding box center [393, 290] width 340 height 9
type input "98"
type input "2"
type input "98"
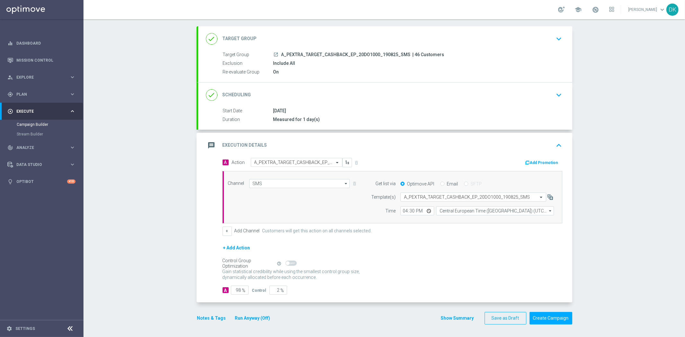
click at [480, 271] on div "Gain statistical credibility while using the smallest control group size, dynam…" at bounding box center [393, 274] width 340 height 15
click at [540, 322] on button "Create Campaign" at bounding box center [551, 318] width 43 height 13
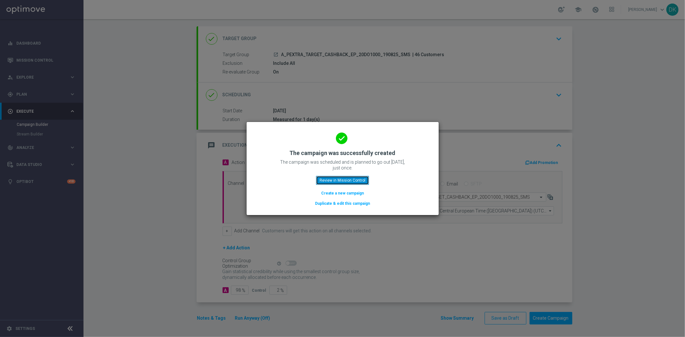
click at [354, 180] on button "Review in Mission Control" at bounding box center [342, 180] width 53 height 9
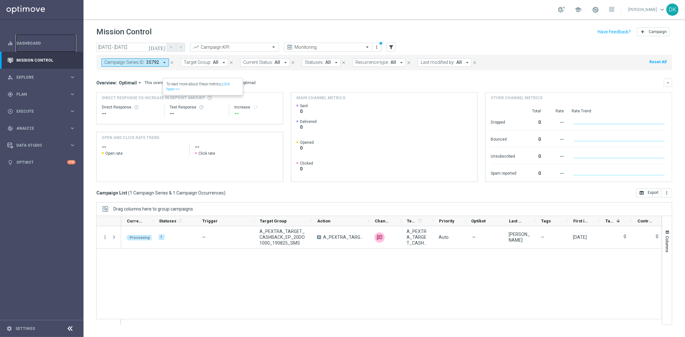
click at [38, 40] on link "Dashboard" at bounding box center [45, 43] width 59 height 17
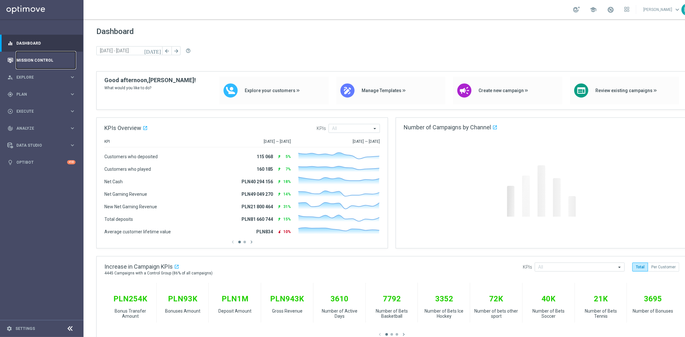
click at [44, 53] on link "Mission Control" at bounding box center [45, 60] width 59 height 17
